Goal: Task Accomplishment & Management: Manage account settings

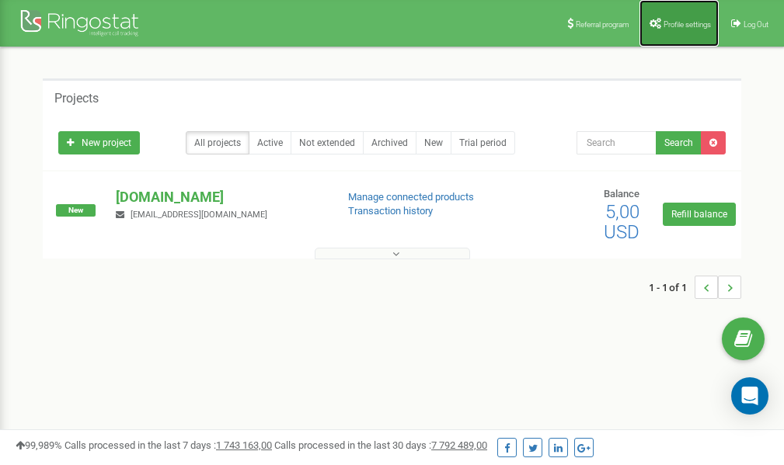
click at [676, 27] on span "Profile settings" at bounding box center [686, 24] width 47 height 9
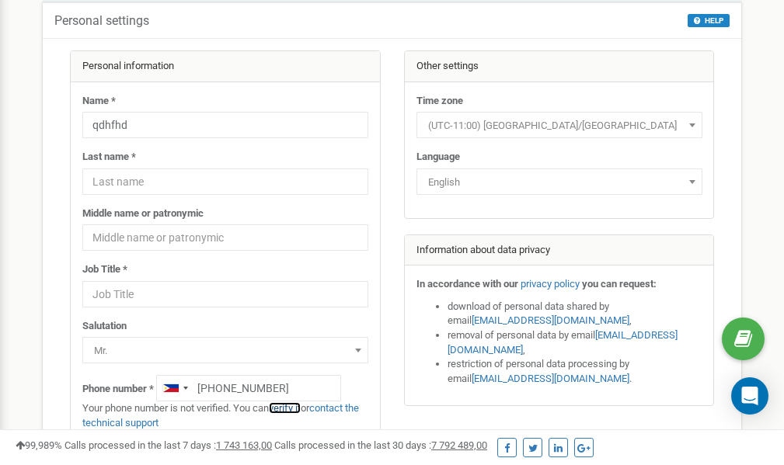
click at [294, 409] on link "verify it" at bounding box center [285, 408] width 32 height 12
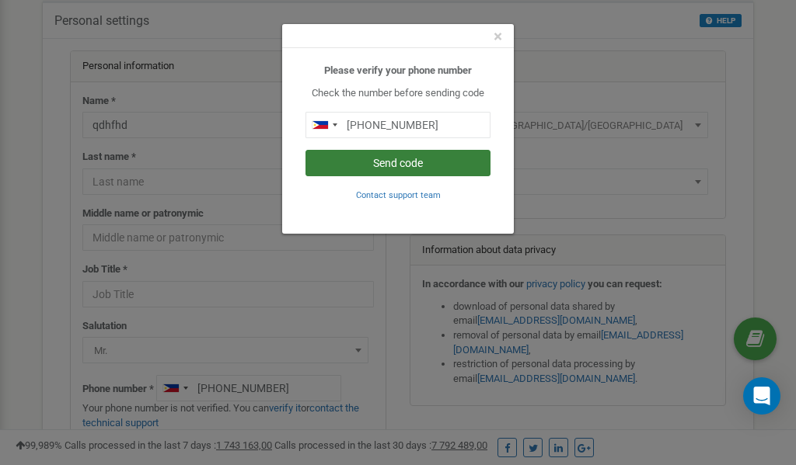
click at [420, 164] on button "Send code" at bounding box center [397, 163] width 185 height 26
